Goal: Task Accomplishment & Management: Use online tool/utility

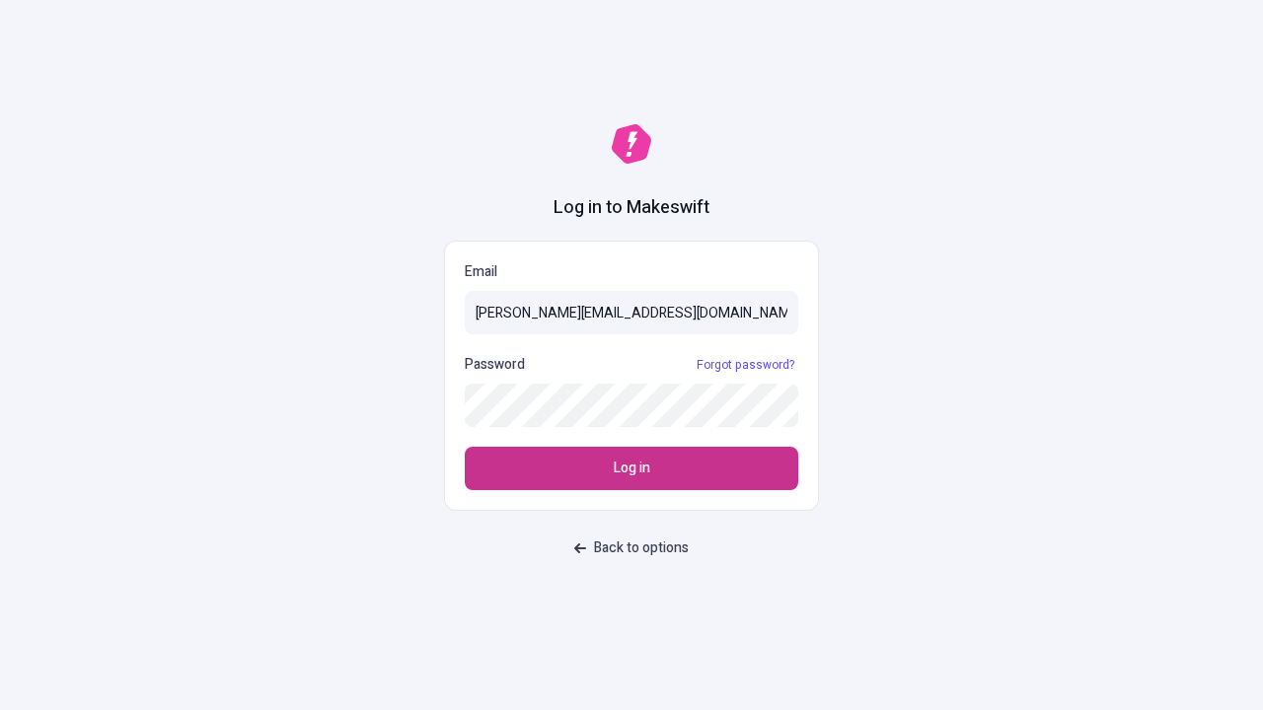
click at [631, 469] on span "Log in" at bounding box center [632, 469] width 36 height 22
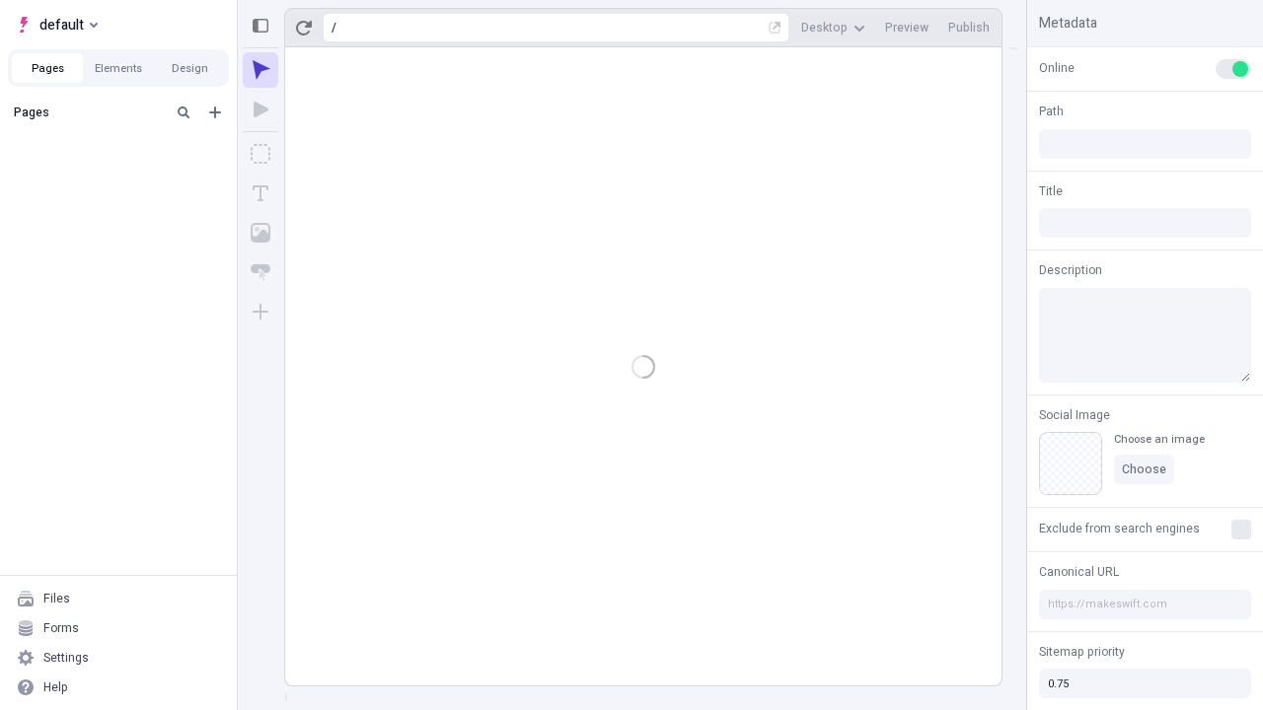
type input "/deep-link-ipsum"
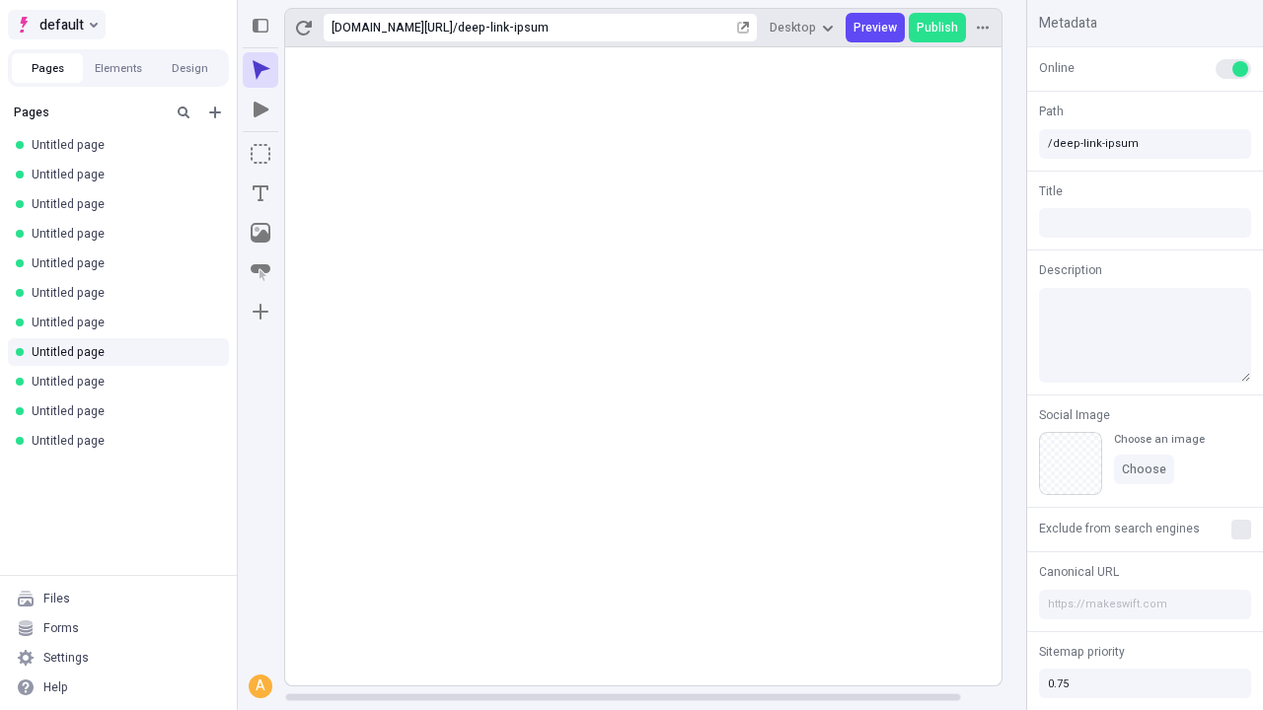
click at [55, 25] on span "default" at bounding box center [61, 25] width 44 height 24
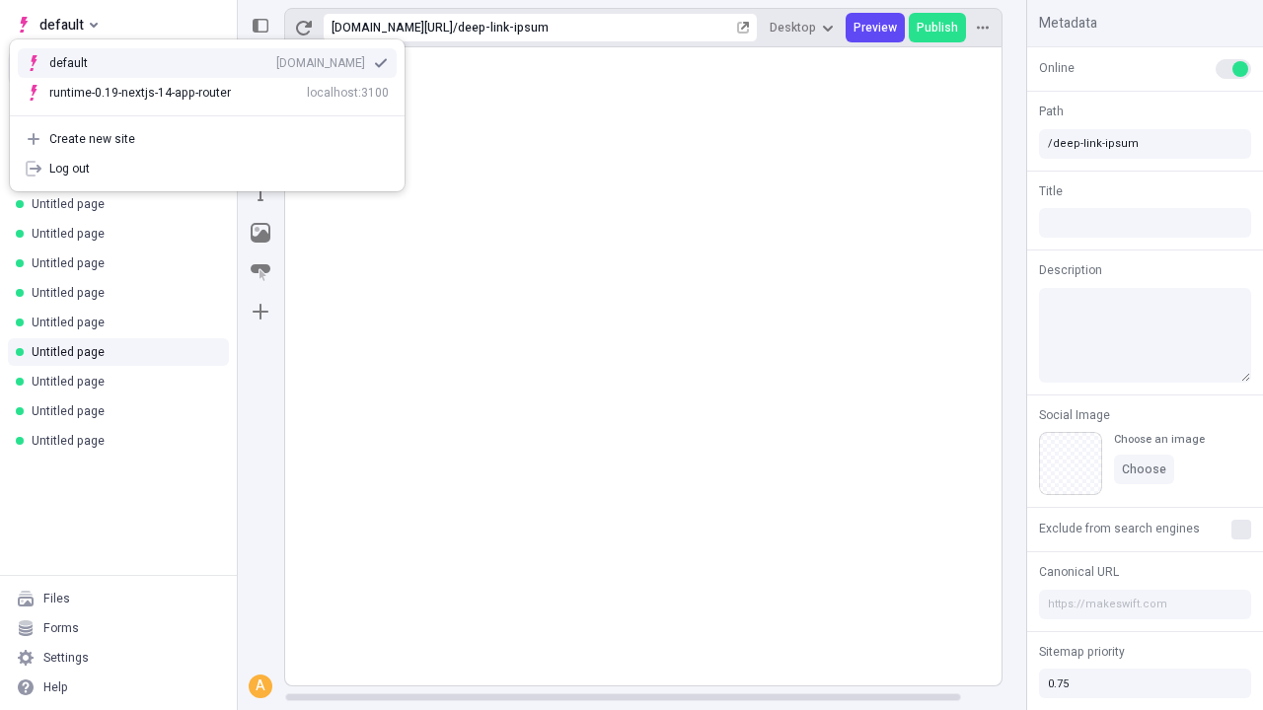
click at [276, 59] on div "[DOMAIN_NAME]" at bounding box center [320, 63] width 89 height 16
click at [215, 112] on icon "Add new" at bounding box center [215, 113] width 12 height 12
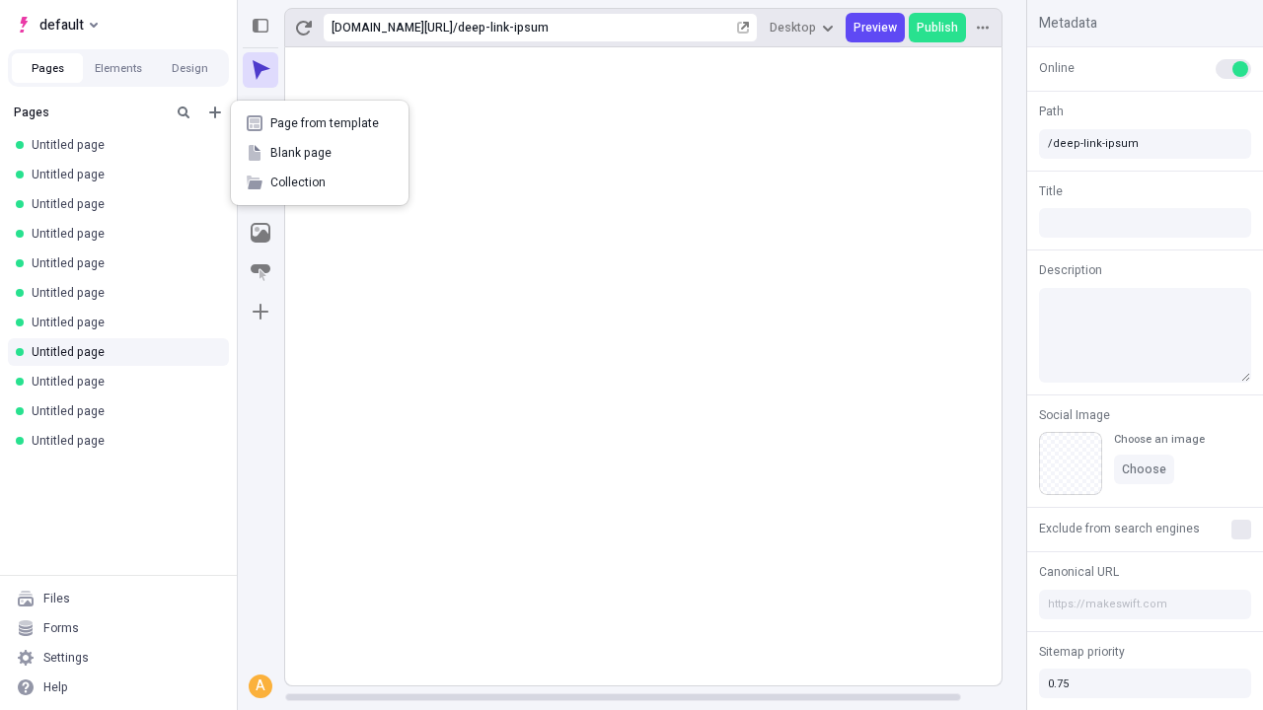
click at [320, 153] on span "Blank page" at bounding box center [331, 153] width 122 height 16
type input "/deep-link-carus"
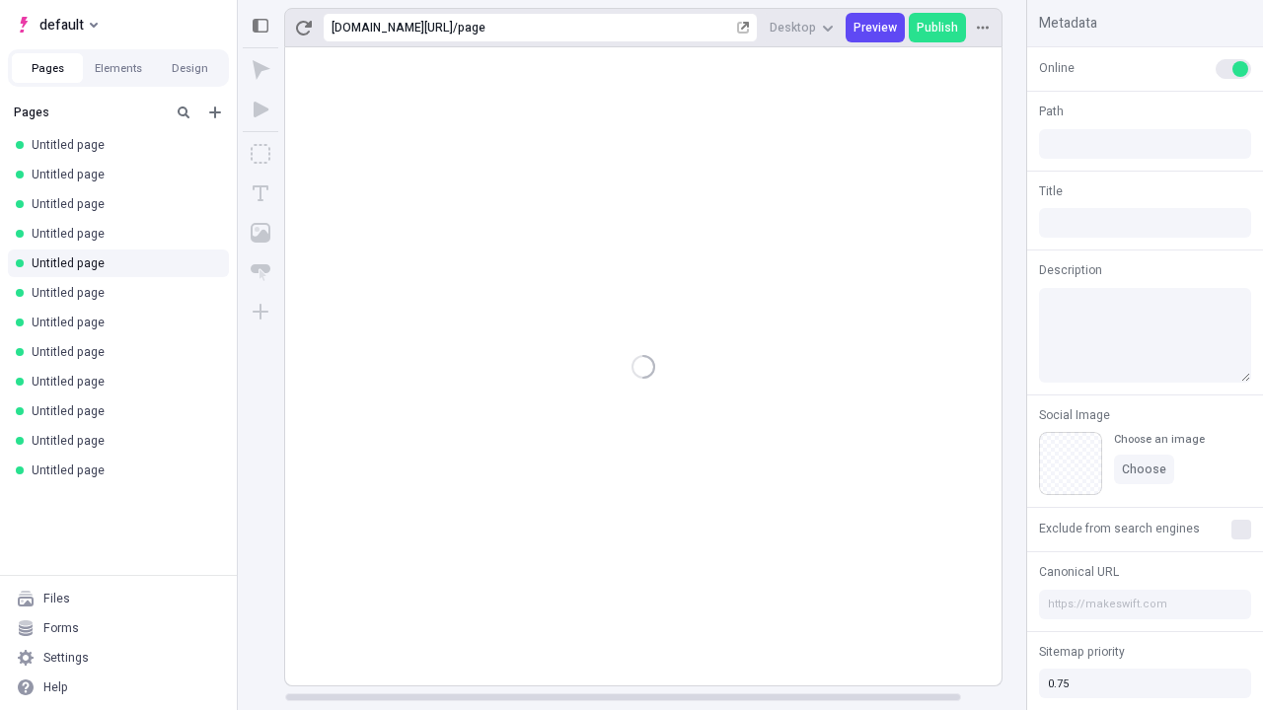
type input "/page"
